Goal: Use online tool/utility: Utilize a website feature to perform a specific function

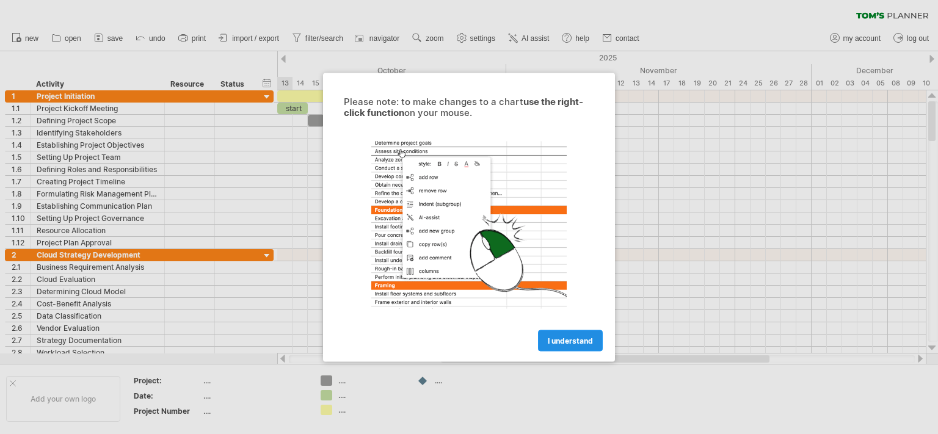
click at [587, 339] on span "I understand" at bounding box center [570, 340] width 45 height 9
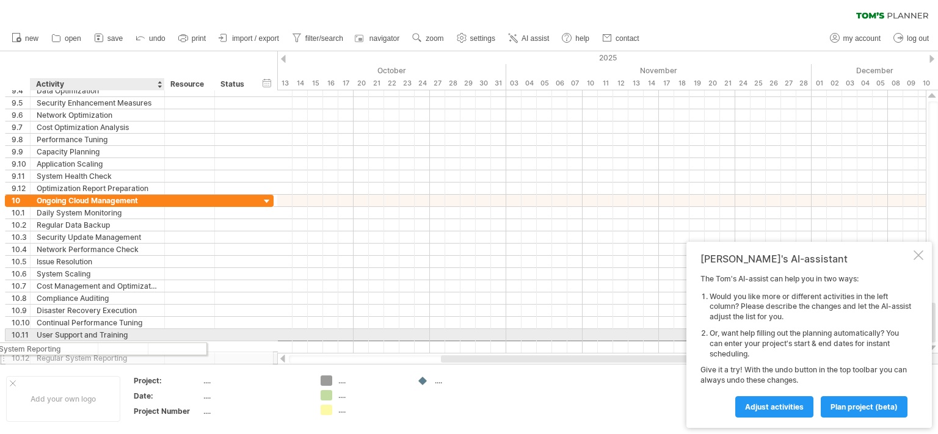
drag, startPoint x: 138, startPoint y: 346, endPoint x: 54, endPoint y: 347, distance: 83.7
click at [54, 347] on div "**********" at bounding box center [139, 280] width 269 height 170
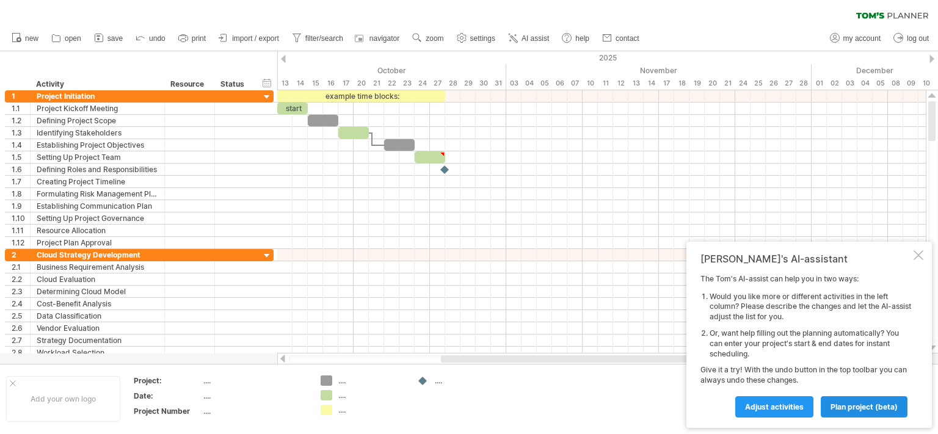
click at [868, 409] on span "plan project (beta)" at bounding box center [863, 406] width 67 height 9
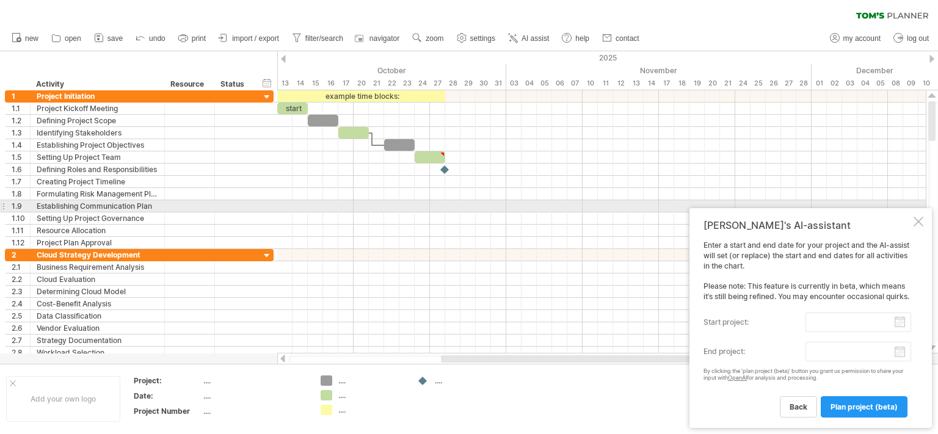
click at [916, 217] on div at bounding box center [919, 222] width 10 height 10
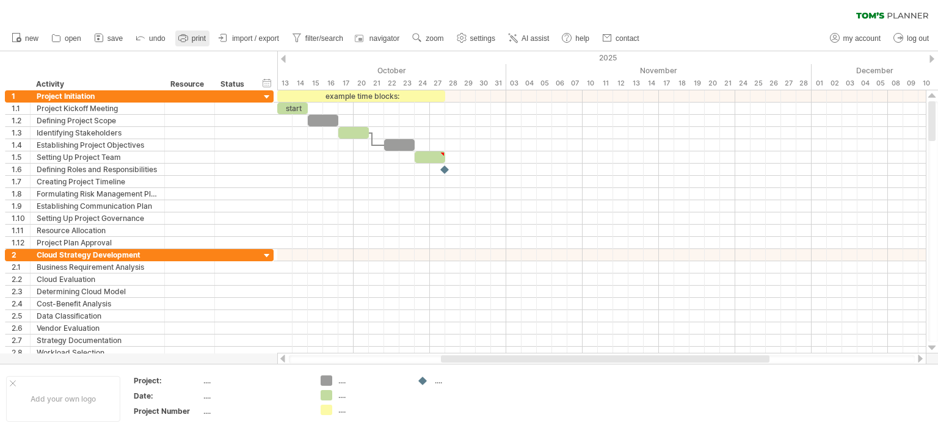
click at [195, 35] on span "print" at bounding box center [199, 38] width 14 height 9
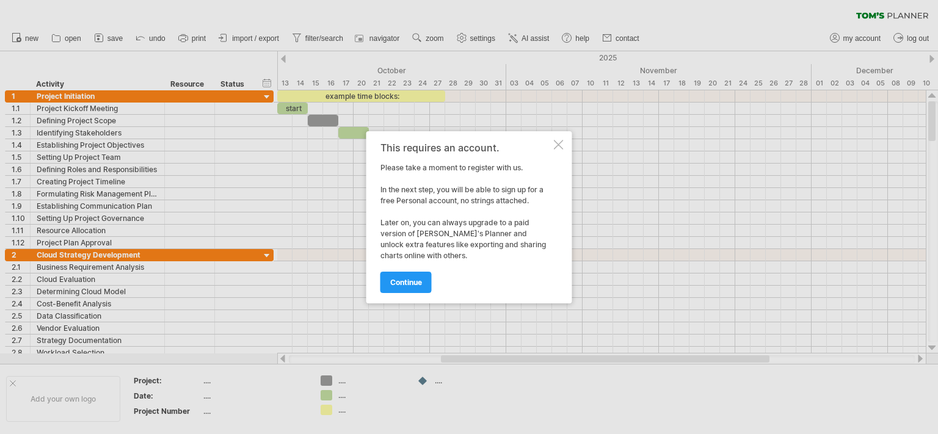
click at [560, 142] on div at bounding box center [559, 145] width 10 height 10
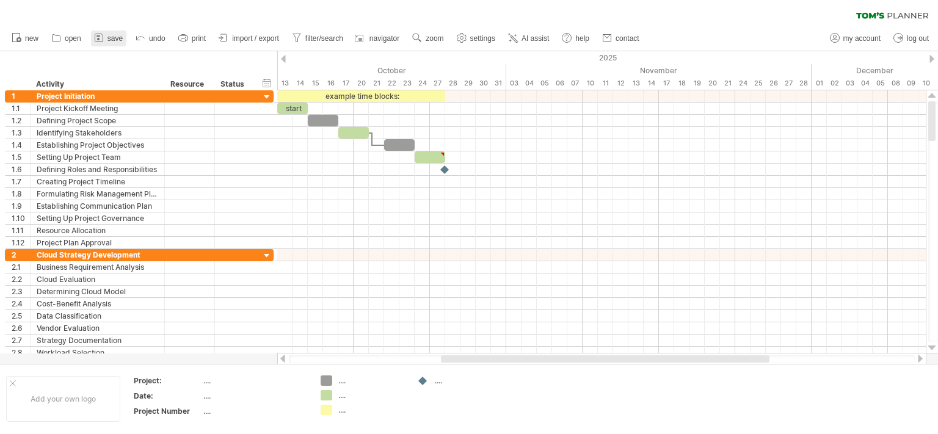
click at [101, 36] on icon at bounding box center [99, 38] width 12 height 12
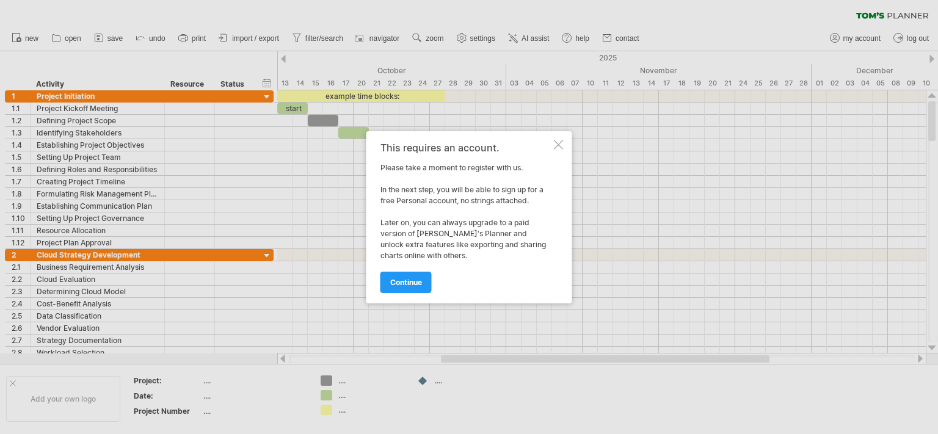
click at [556, 145] on div at bounding box center [559, 145] width 10 height 10
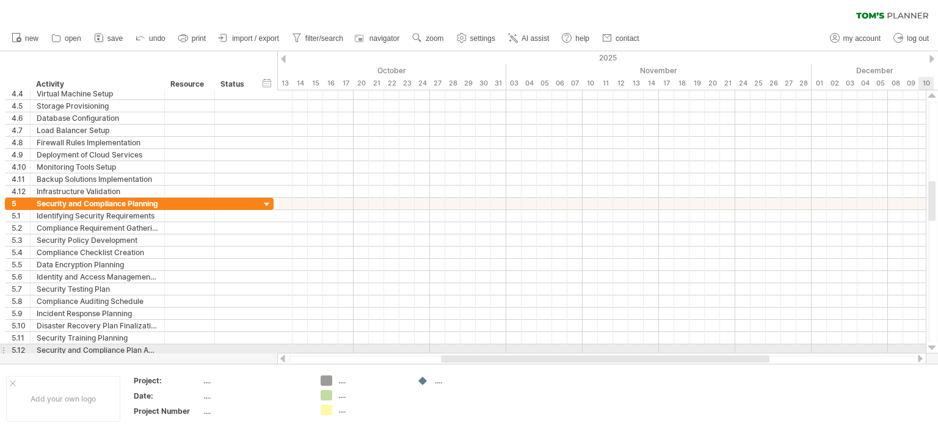
click at [931, 348] on div at bounding box center [932, 348] width 8 height 10
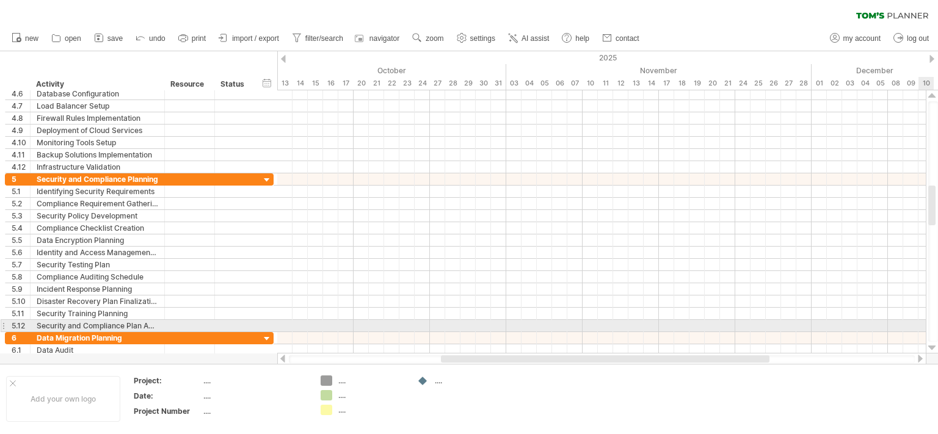
click at [931, 348] on div at bounding box center [932, 348] width 8 height 10
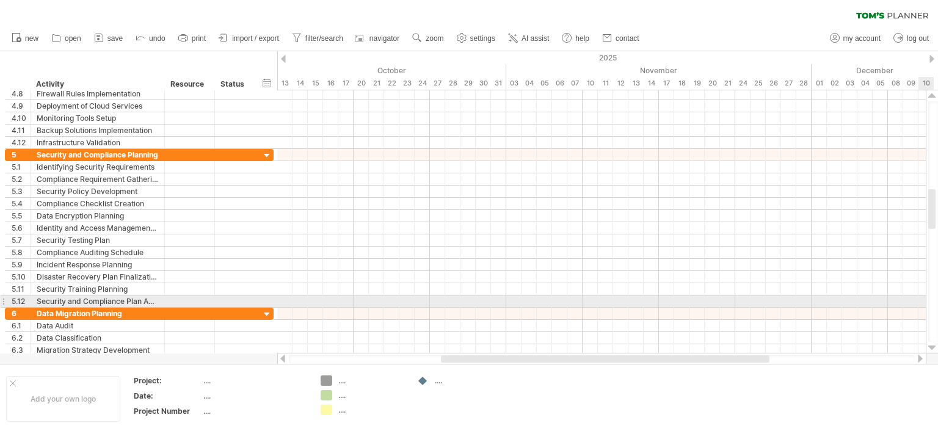
click at [931, 348] on div at bounding box center [932, 348] width 8 height 10
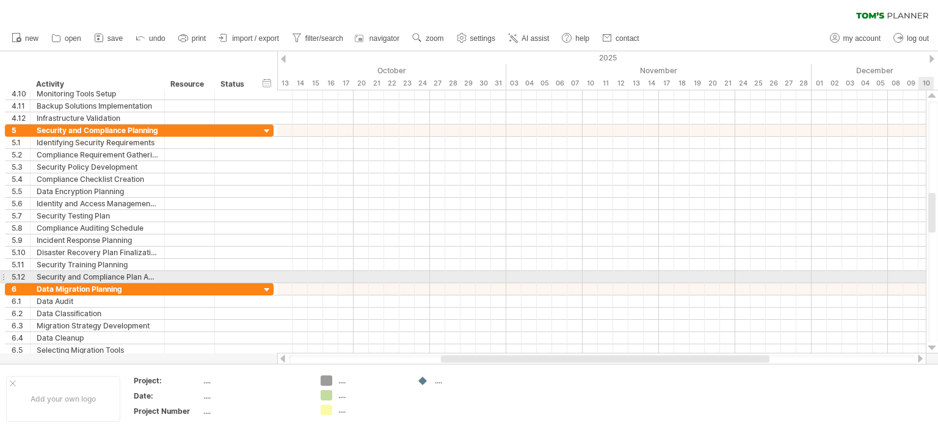
click at [931, 348] on div at bounding box center [932, 348] width 8 height 10
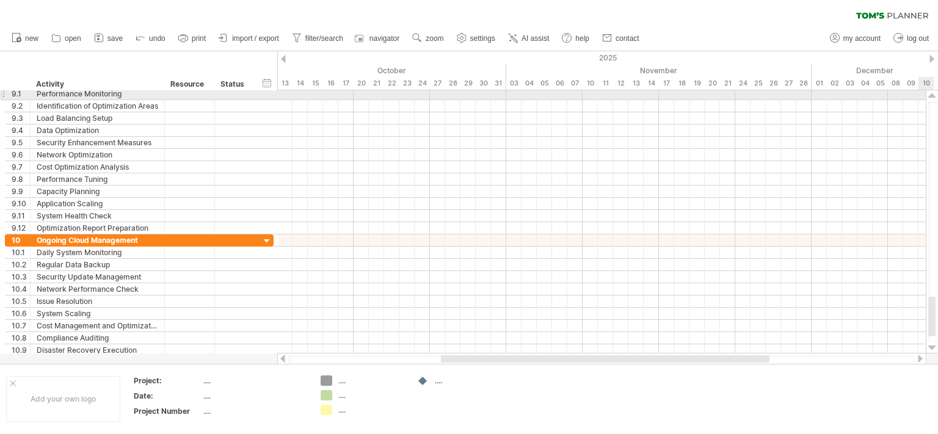
click at [929, 95] on div at bounding box center [932, 96] width 8 height 10
